Goal: Obtain resource: Download file/media

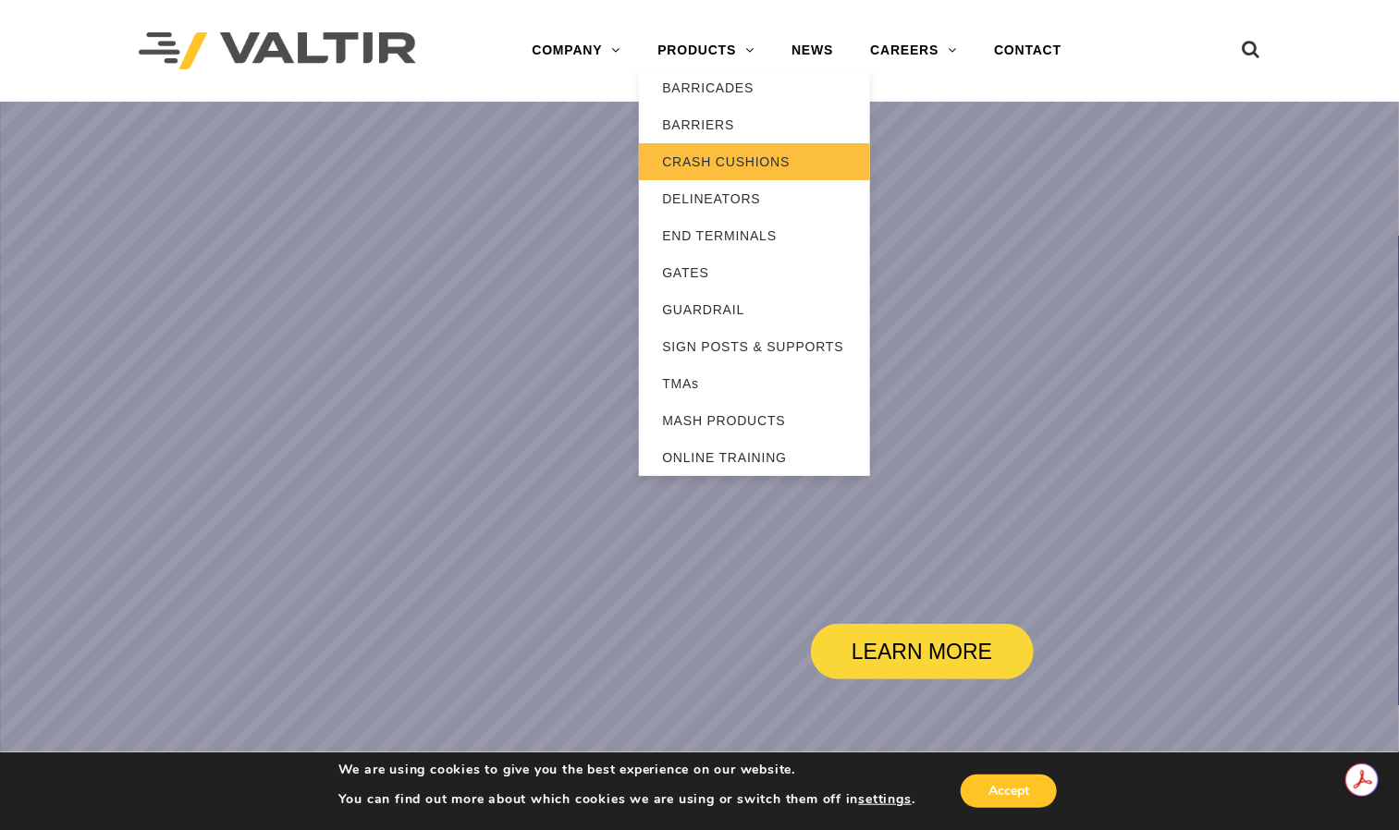
click at [739, 150] on link "CRASH CUSHIONS" at bounding box center [754, 161] width 231 height 37
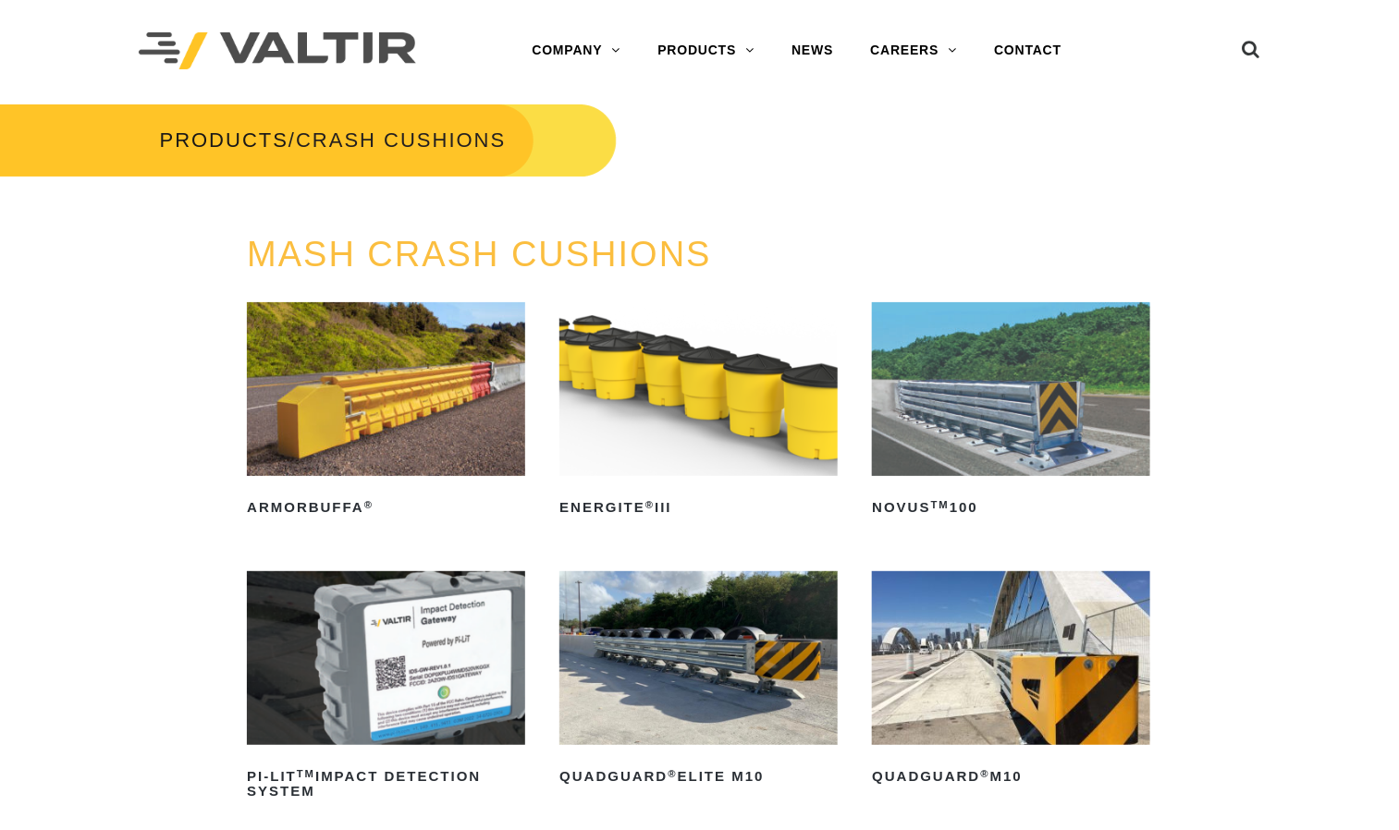
click at [1044, 460] on img at bounding box center [1011, 389] width 278 height 174
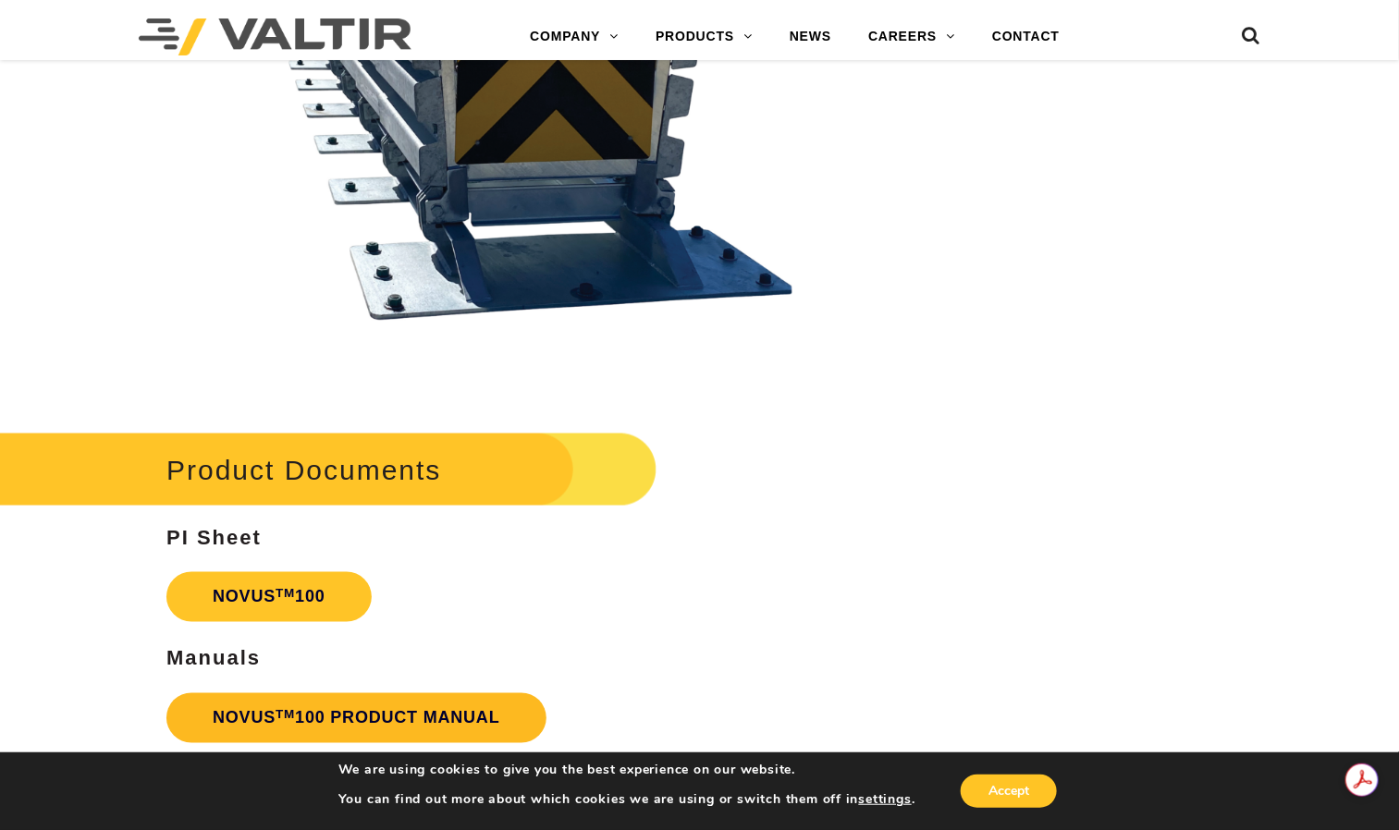
click at [370, 693] on link "NOVUS TM 100 PRODUCT MANUAL" at bounding box center [356, 718] width 380 height 50
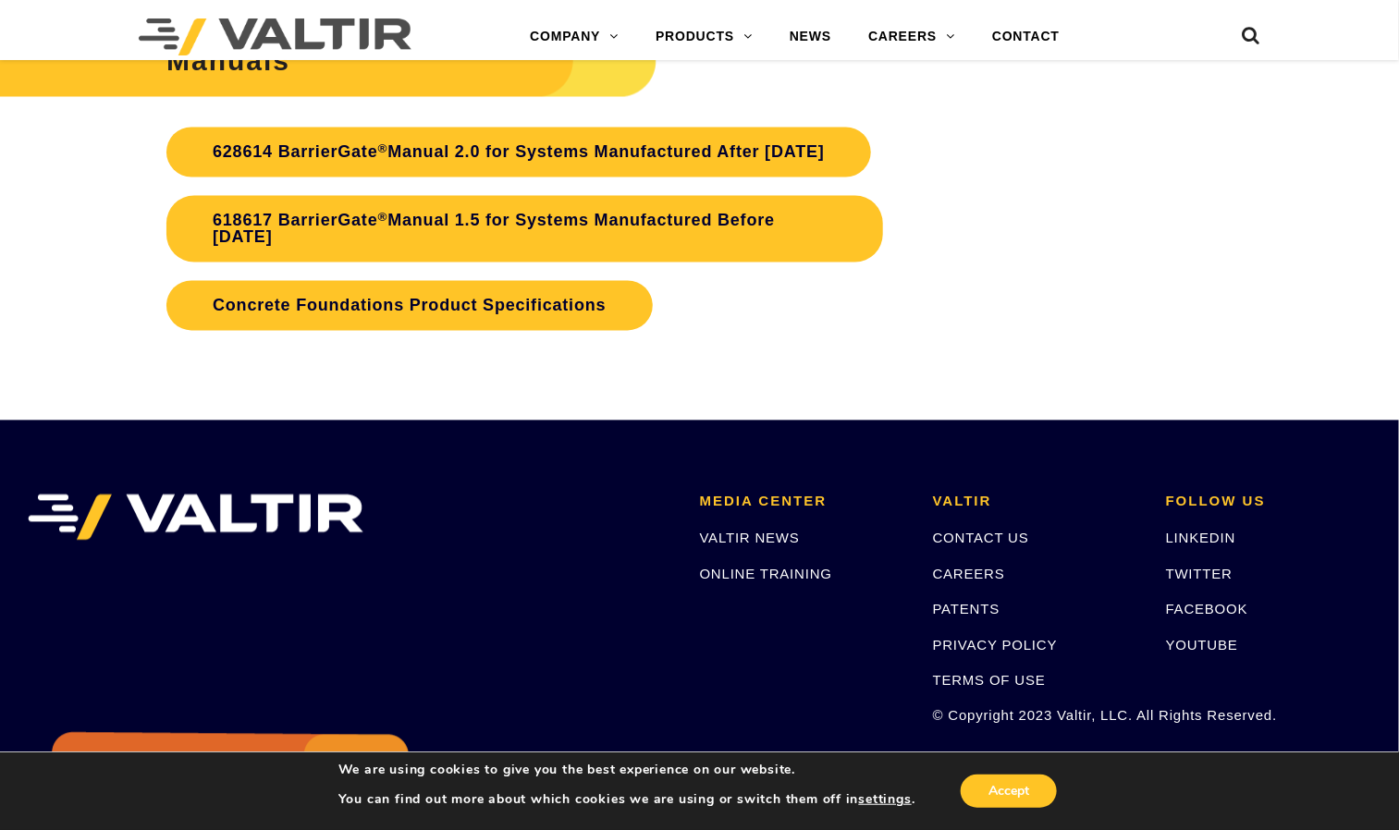
scroll to position [3605, 0]
